Goal: Information Seeking & Learning: Learn about a topic

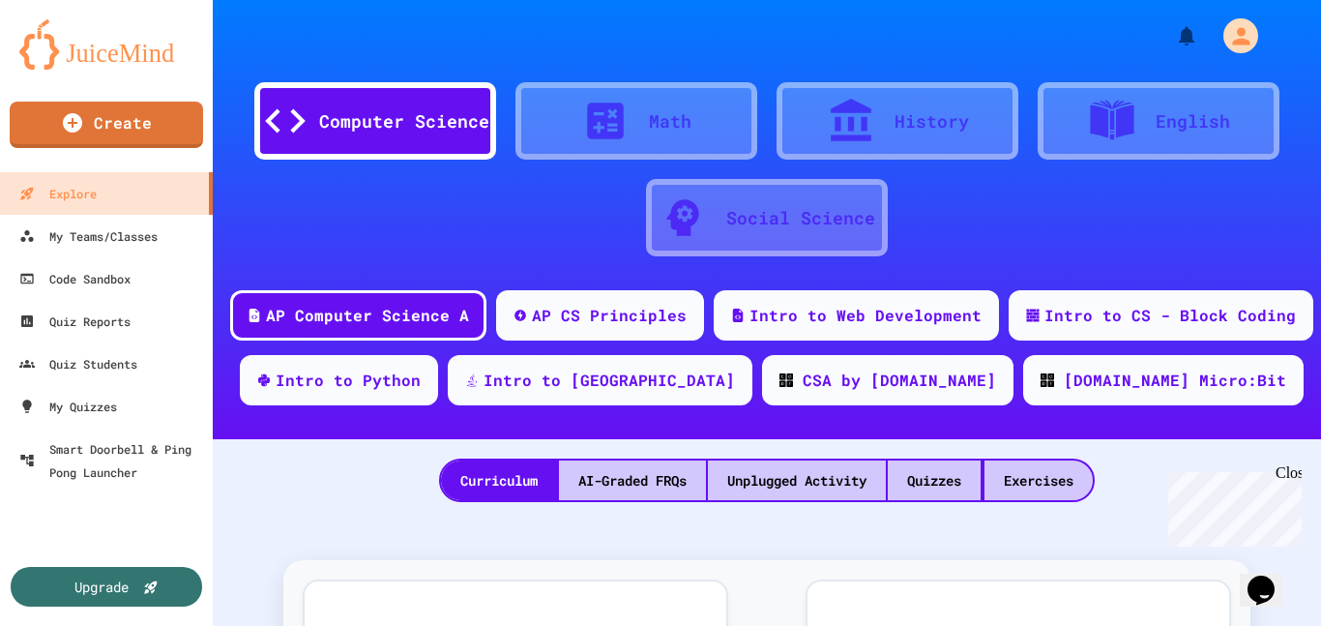
click at [643, 132] on div at bounding box center [615, 121] width 68 height 48
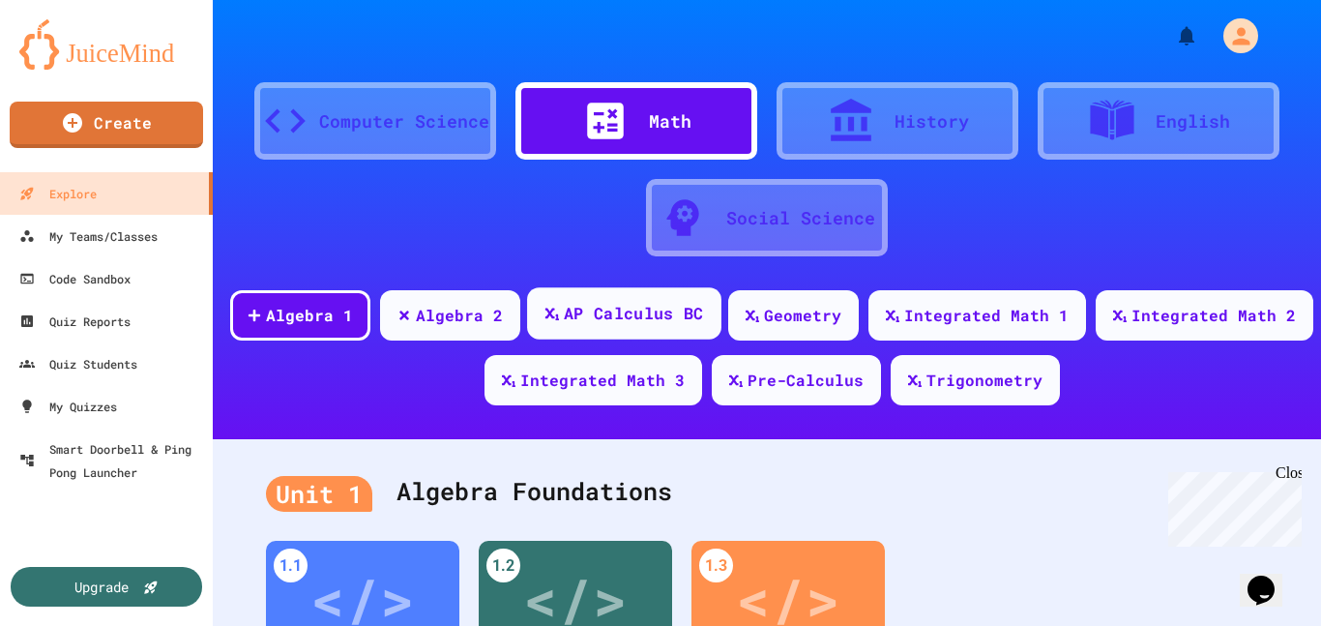
click at [661, 321] on div "AP Calculus BC" at bounding box center [633, 314] width 139 height 24
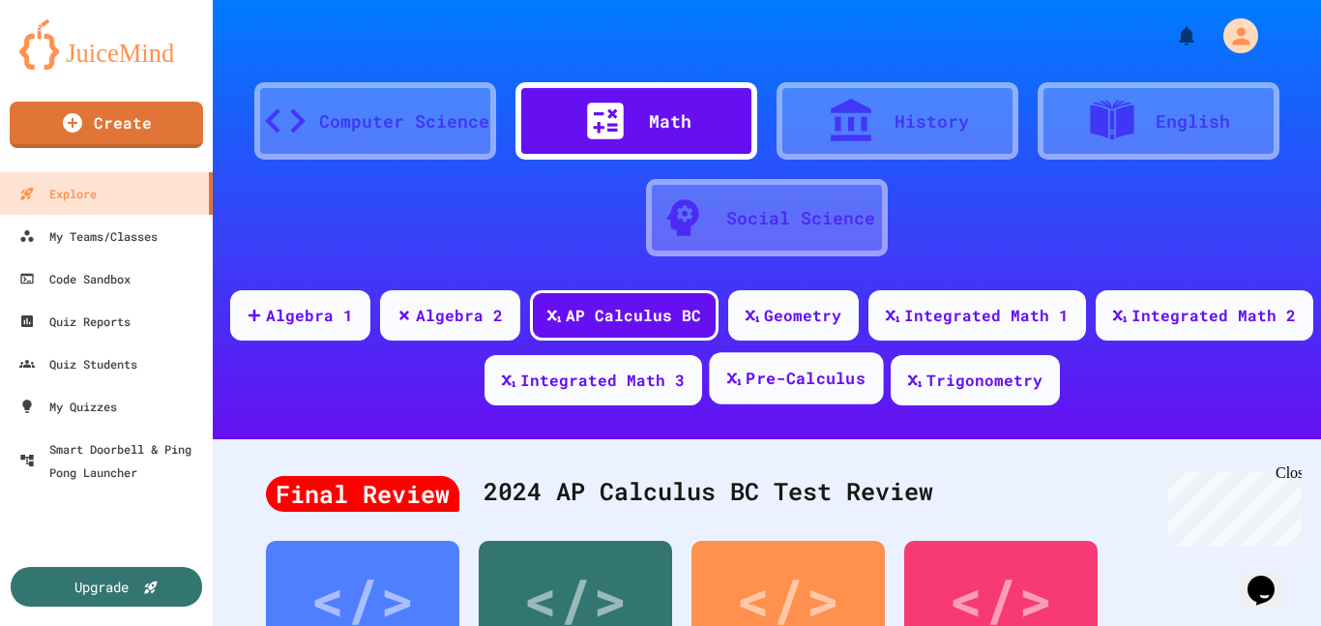
click at [842, 384] on div "Pre-Calculus" at bounding box center [806, 379] width 120 height 24
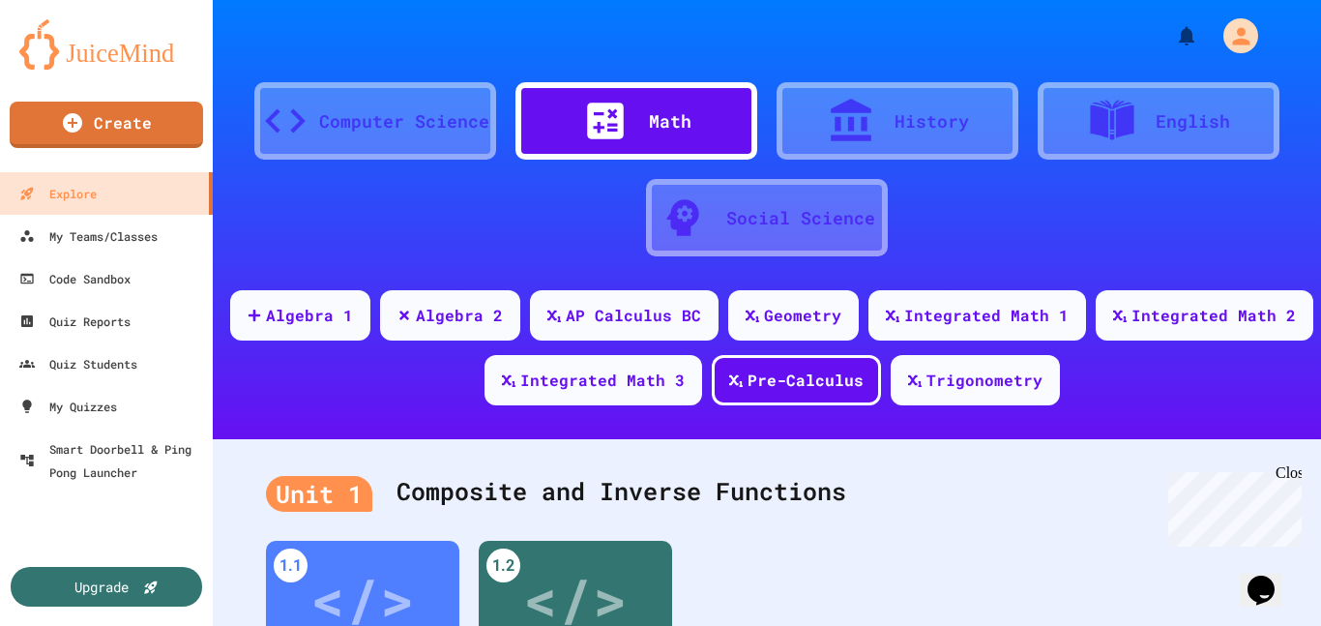
click at [981, 277] on div "Computer Science Math History English Social Science Algebra 1 Algebra 2 AP Cal…" at bounding box center [767, 219] width 1108 height 439
click at [491, 322] on div "Algebra 2" at bounding box center [460, 314] width 90 height 24
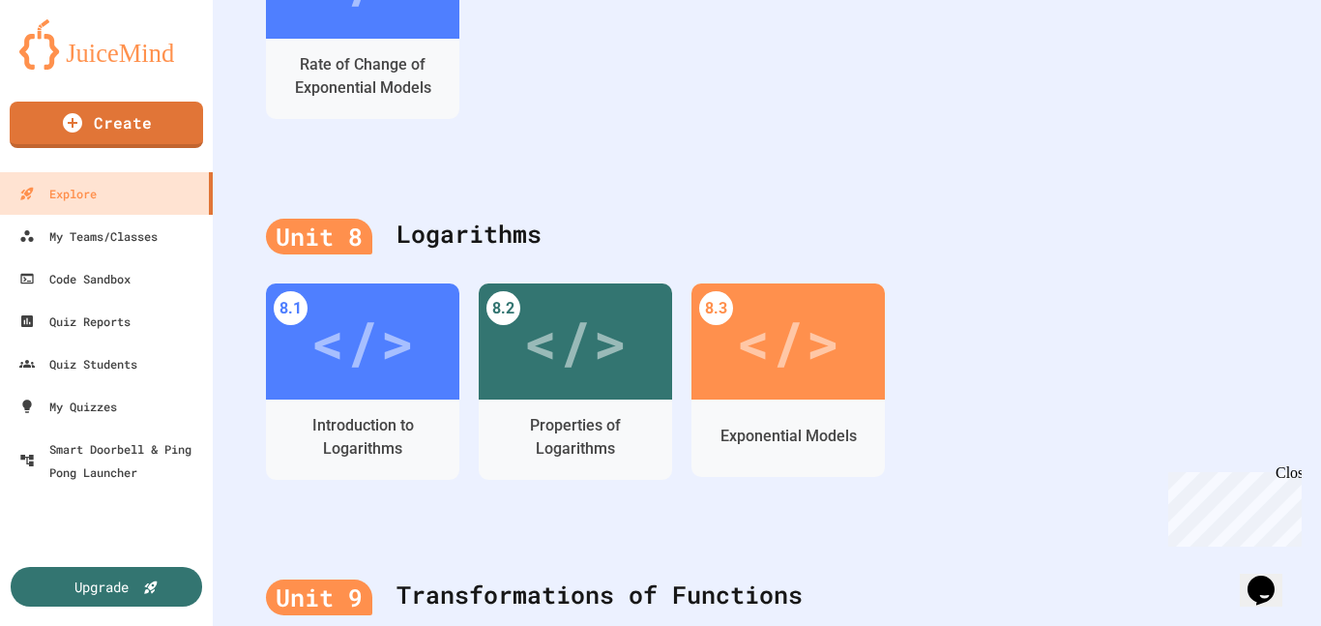
scroll to position [2779, 0]
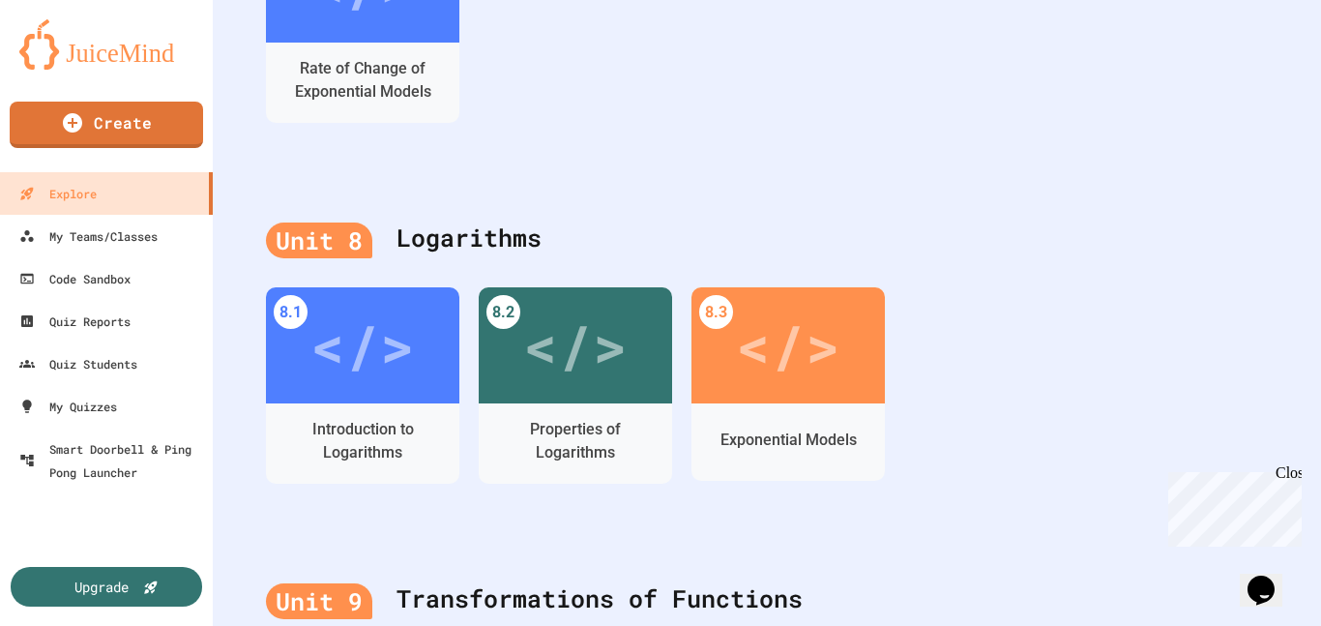
click at [805, 385] on div "</>" at bounding box center [788, 345] width 104 height 87
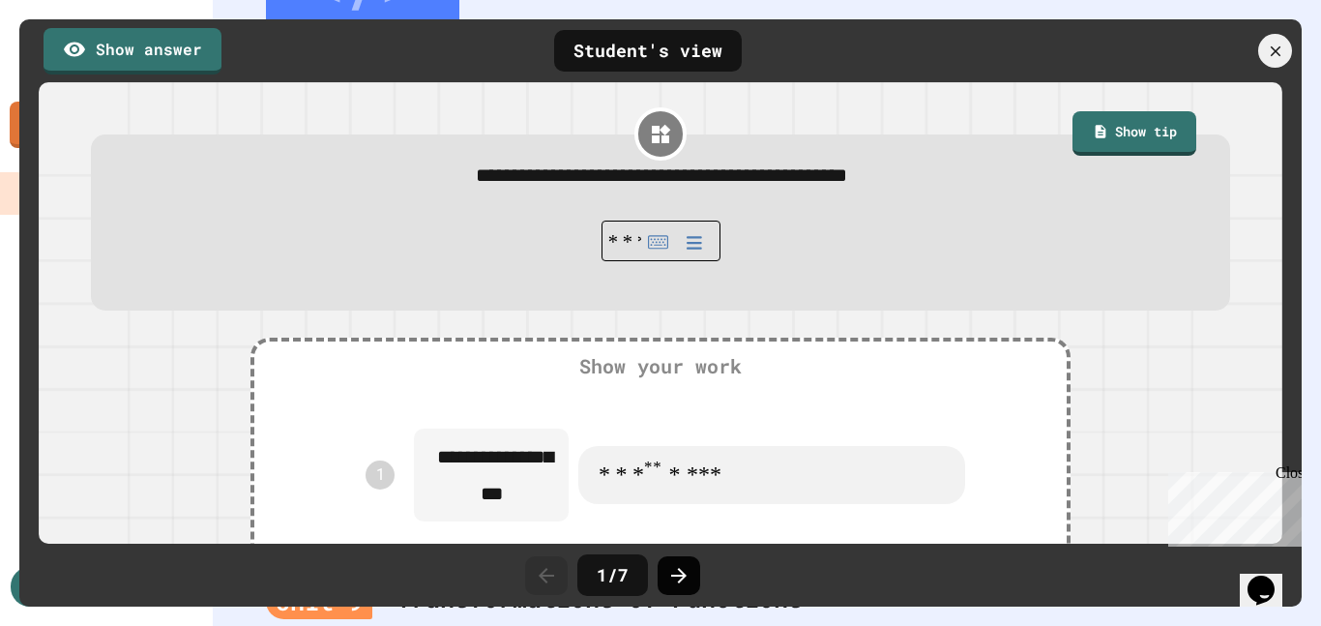
click at [683, 576] on icon at bounding box center [678, 575] width 15 height 15
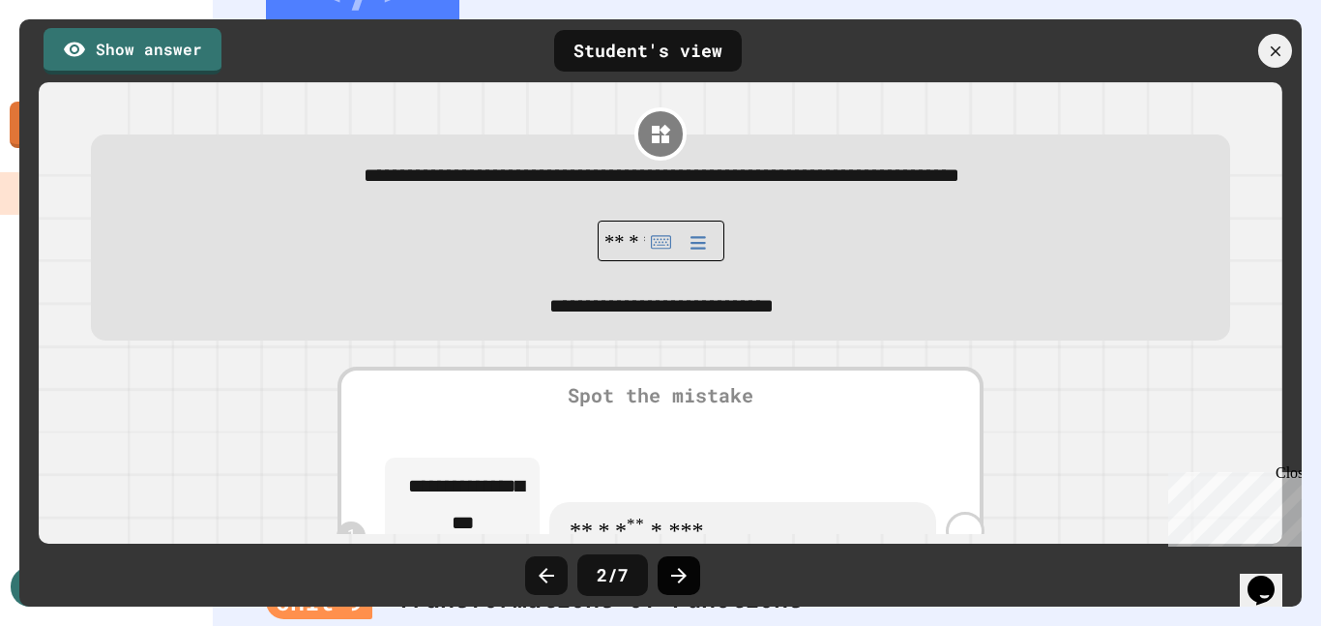
click at [684, 586] on icon at bounding box center [678, 575] width 23 height 23
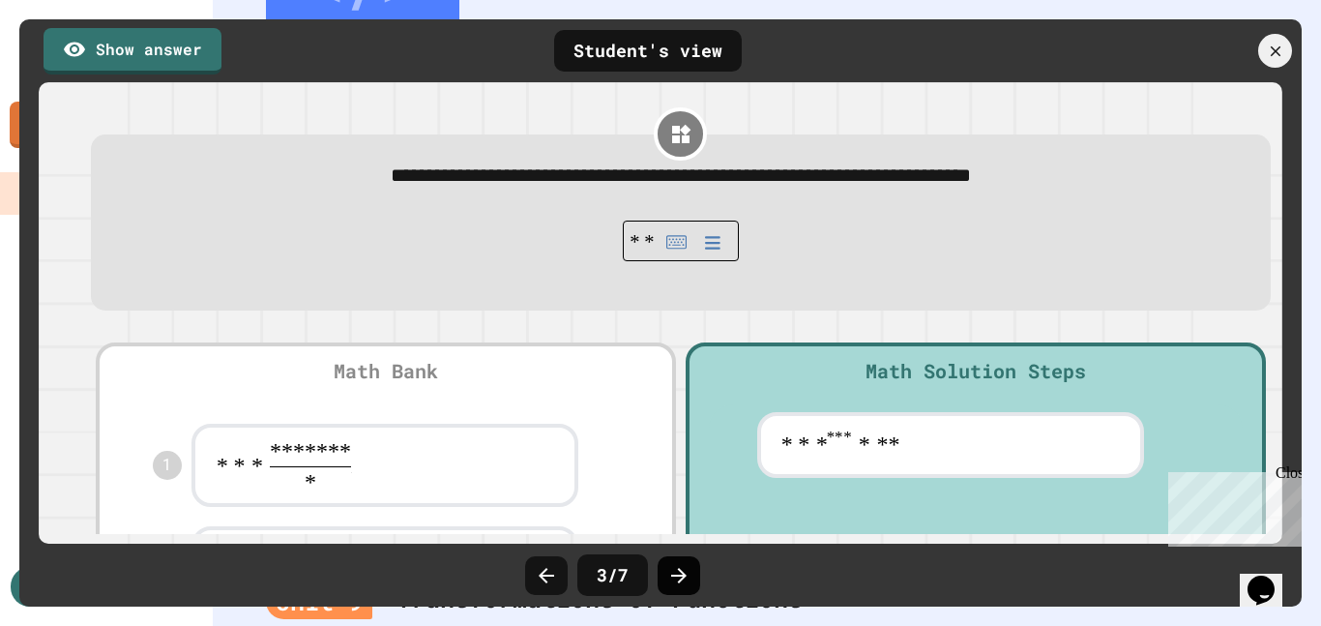
click at [682, 588] on div at bounding box center [679, 575] width 43 height 39
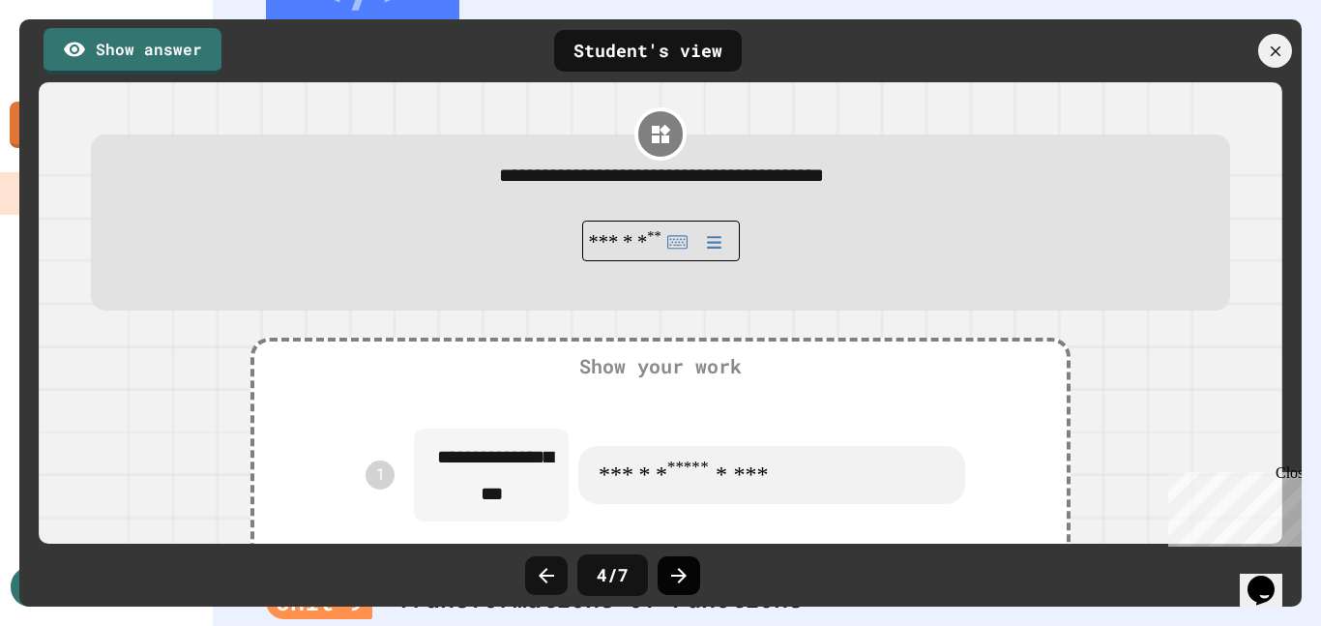
click at [680, 578] on icon at bounding box center [678, 575] width 23 height 23
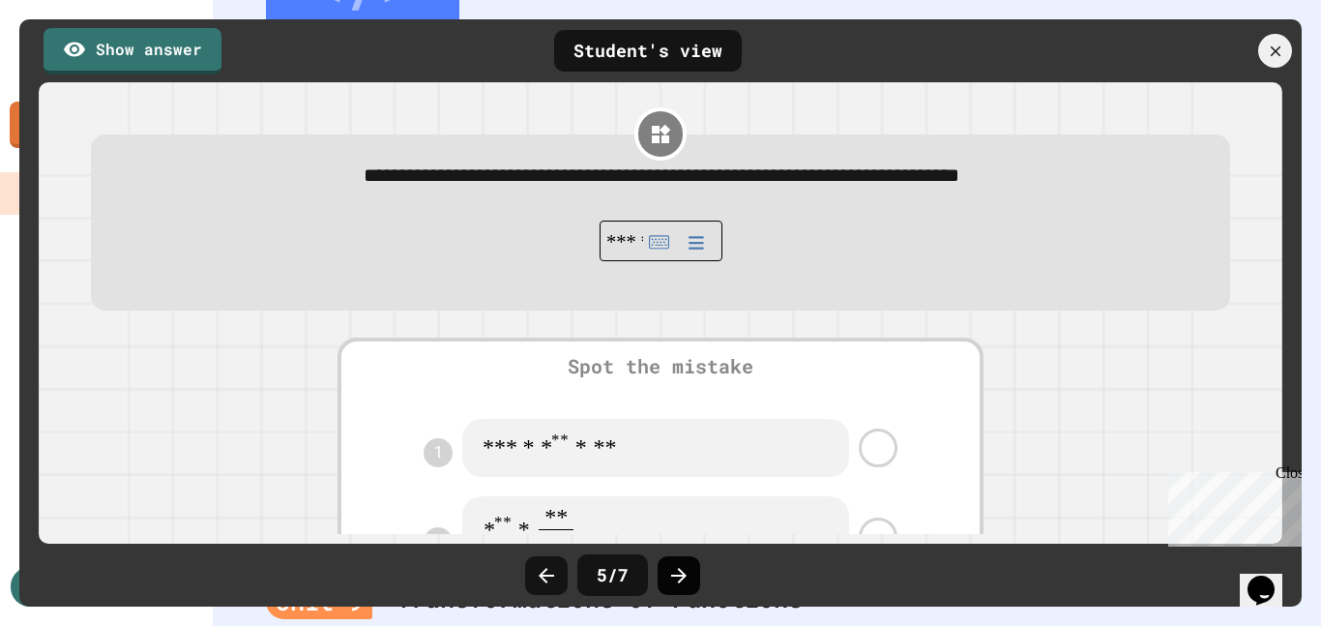
click at [678, 577] on icon at bounding box center [678, 575] width 23 height 23
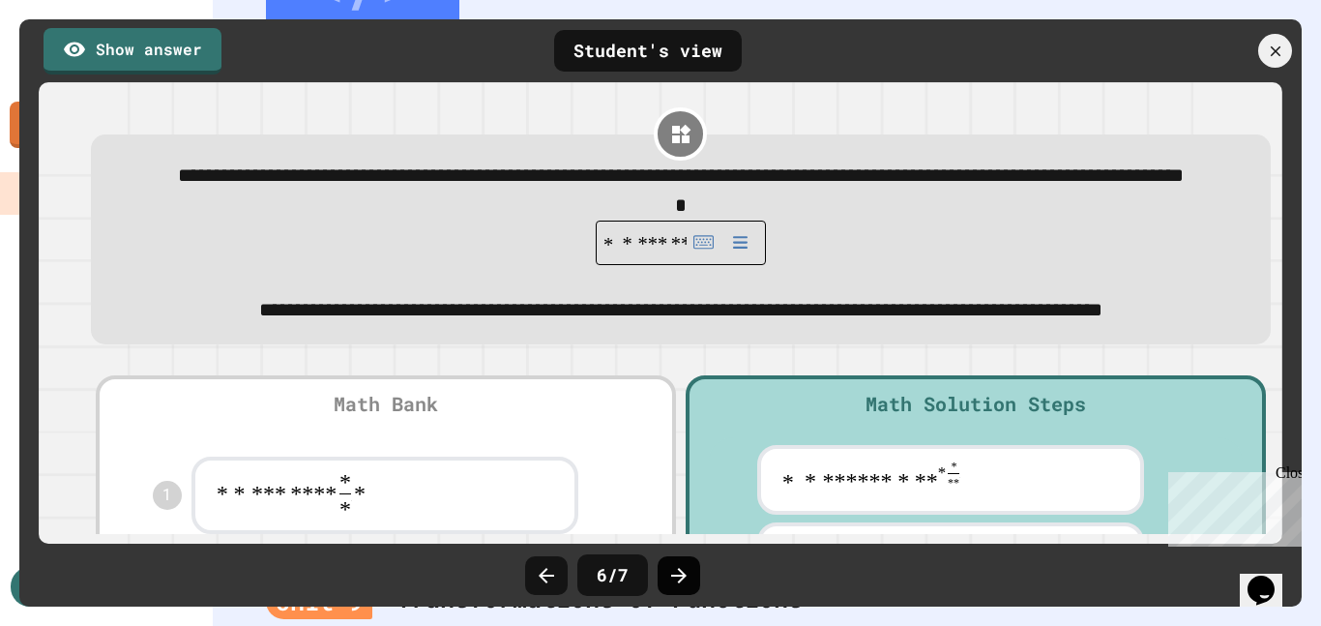
click at [673, 581] on icon at bounding box center [678, 575] width 23 height 23
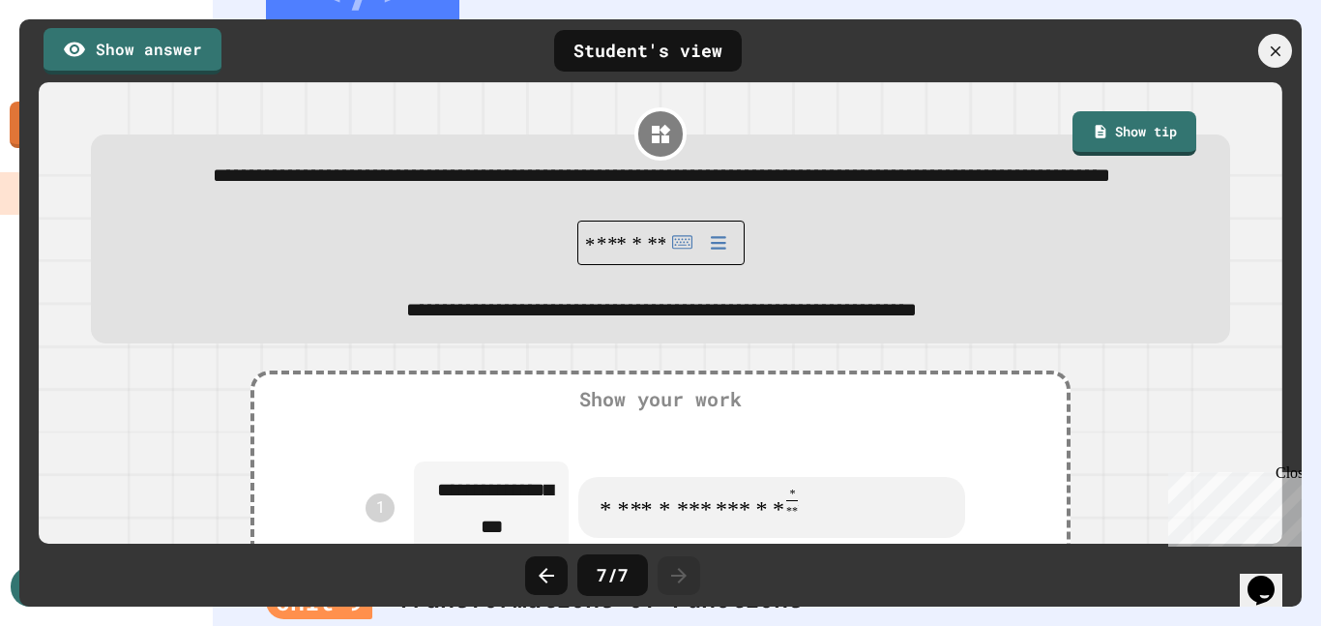
click at [681, 587] on div at bounding box center [679, 575] width 43 height 39
click at [684, 590] on div at bounding box center [679, 575] width 43 height 39
click at [1275, 50] on icon at bounding box center [1275, 50] width 11 height 11
